Goal: Find contact information: Find contact information

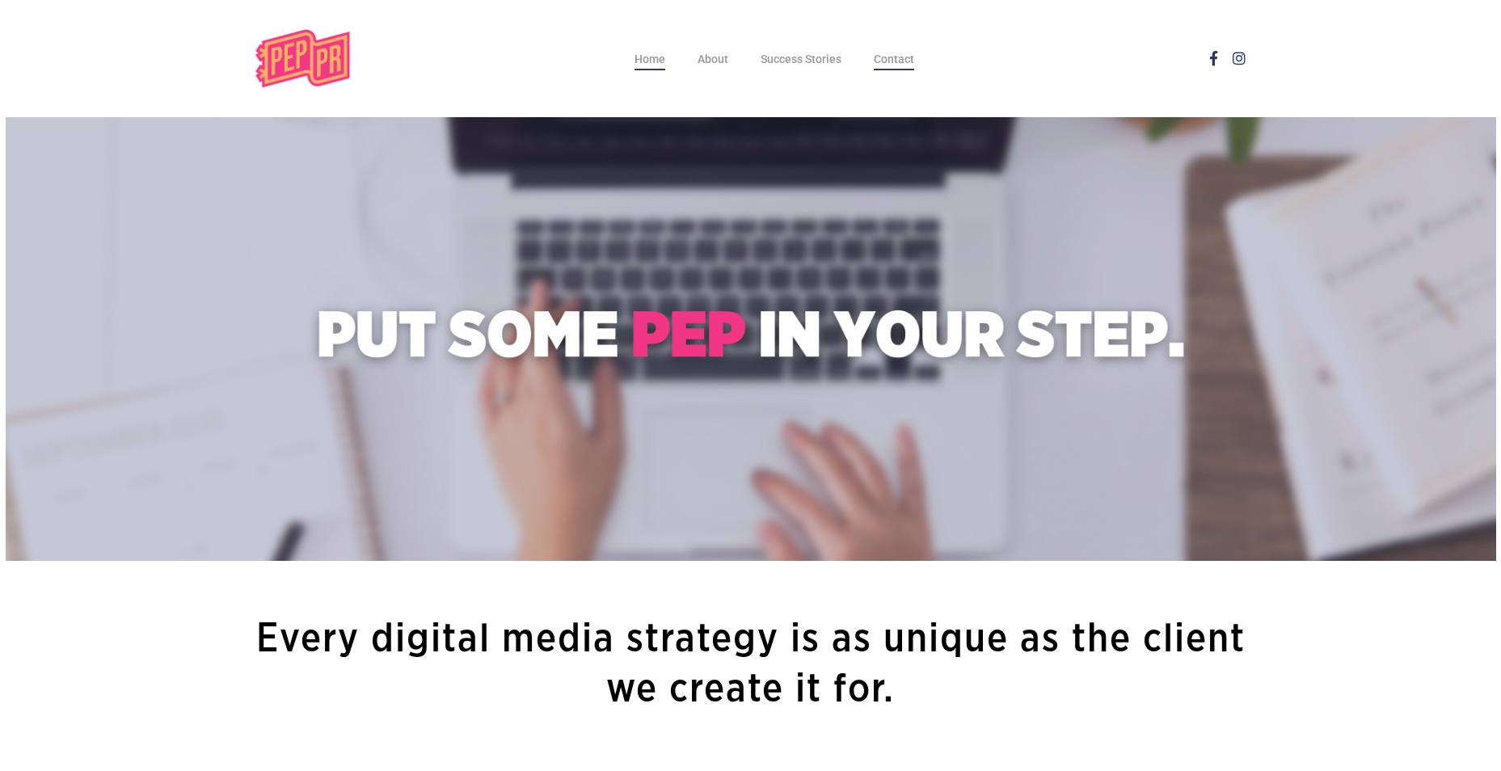
click at [895, 57] on span "Contact" at bounding box center [894, 59] width 40 height 13
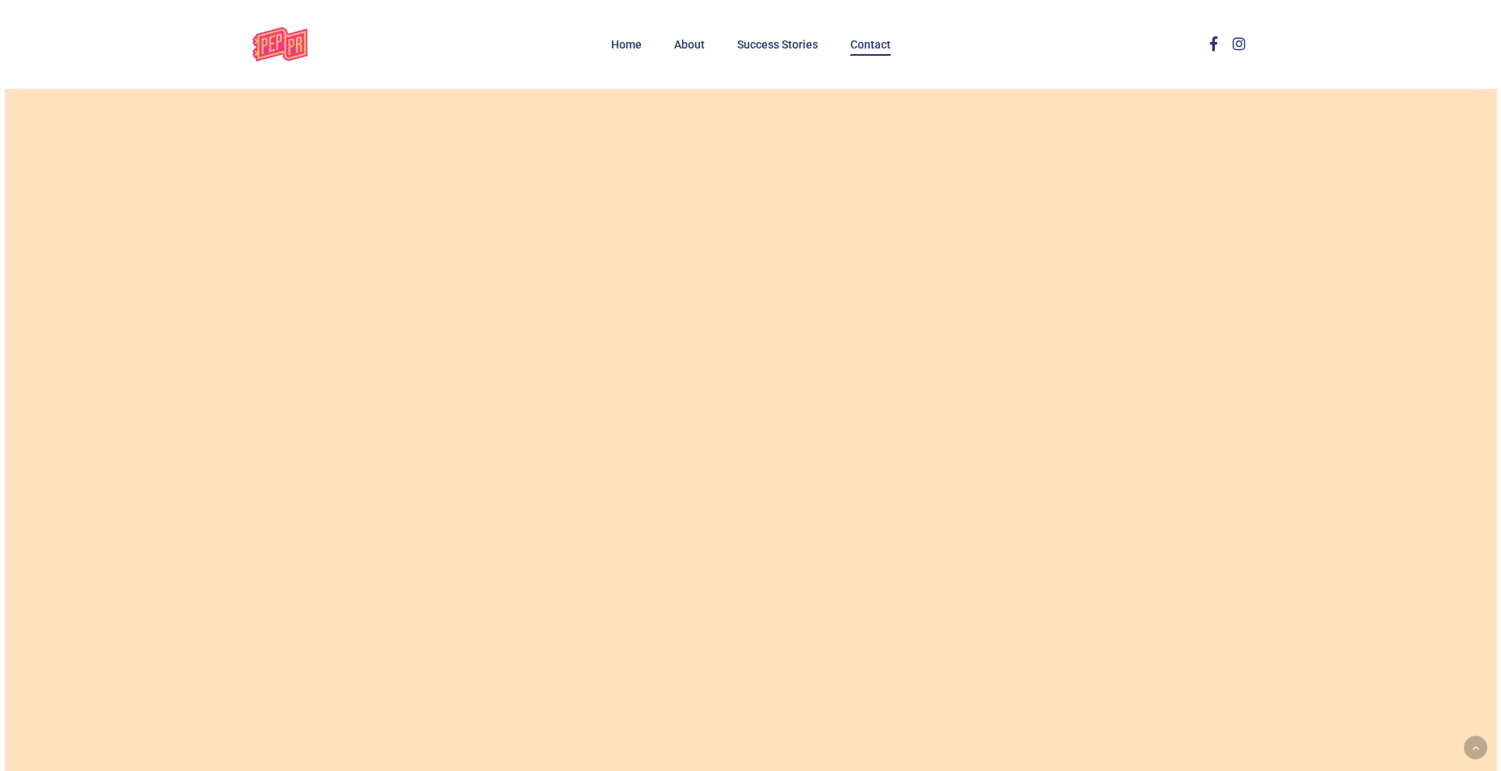
scroll to position [566, 0]
